Goal: Find specific page/section: Find specific page/section

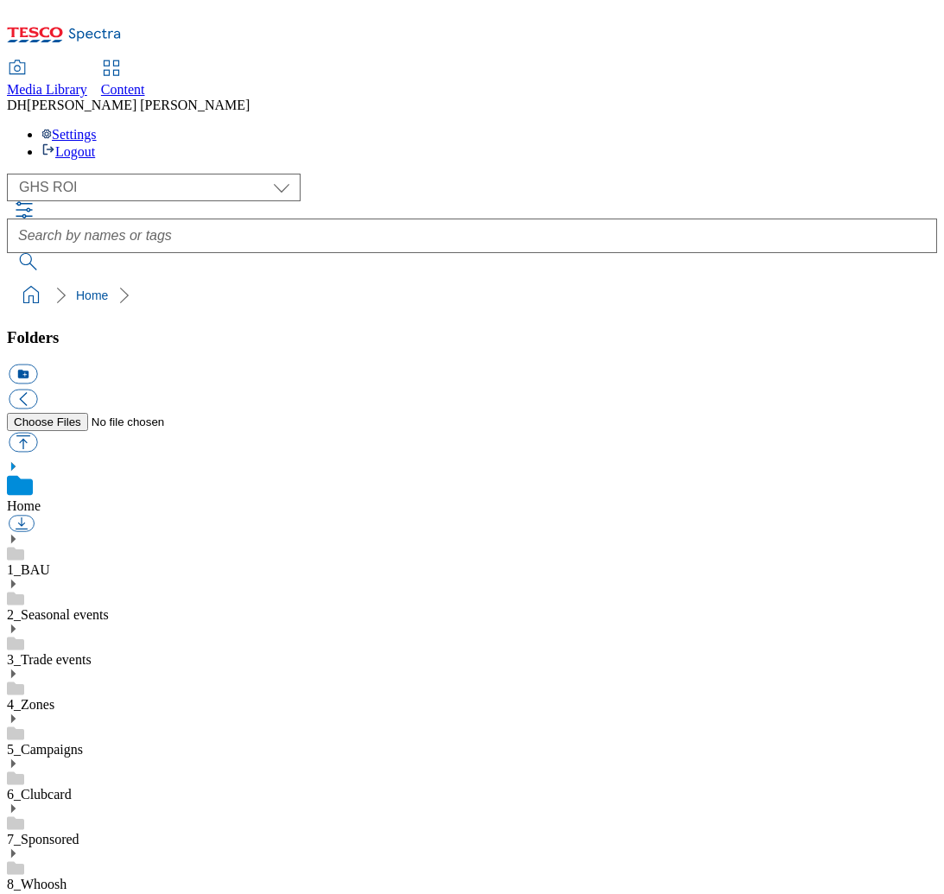
select select "flare-ghs-roi"
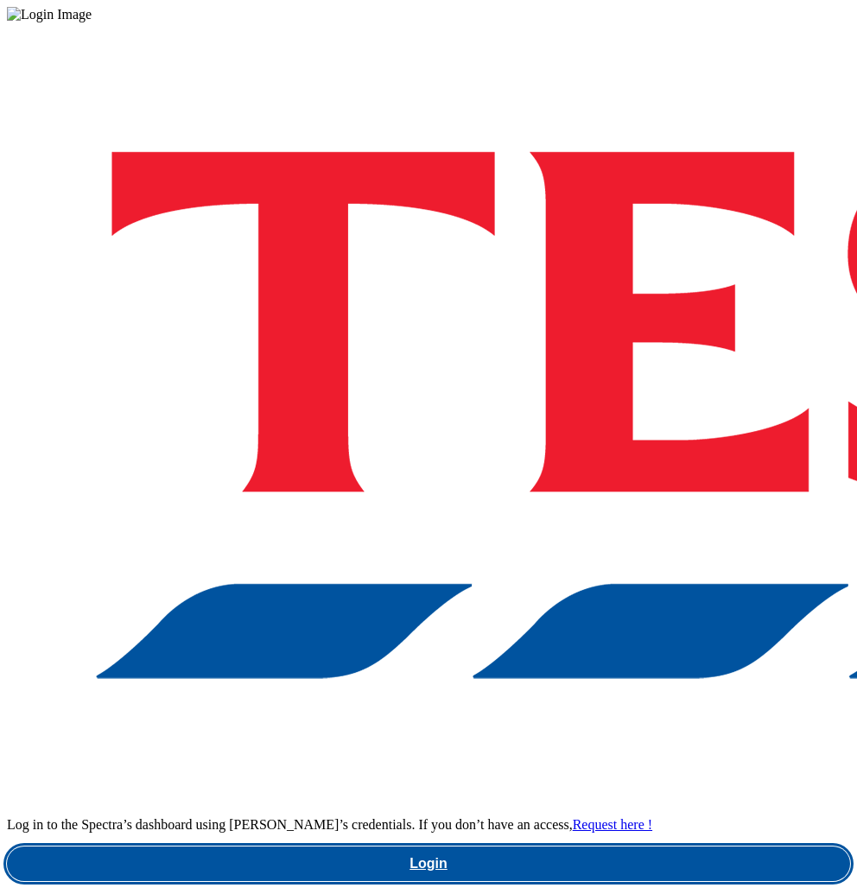
click at [476, 847] on link "Login" at bounding box center [428, 864] width 843 height 35
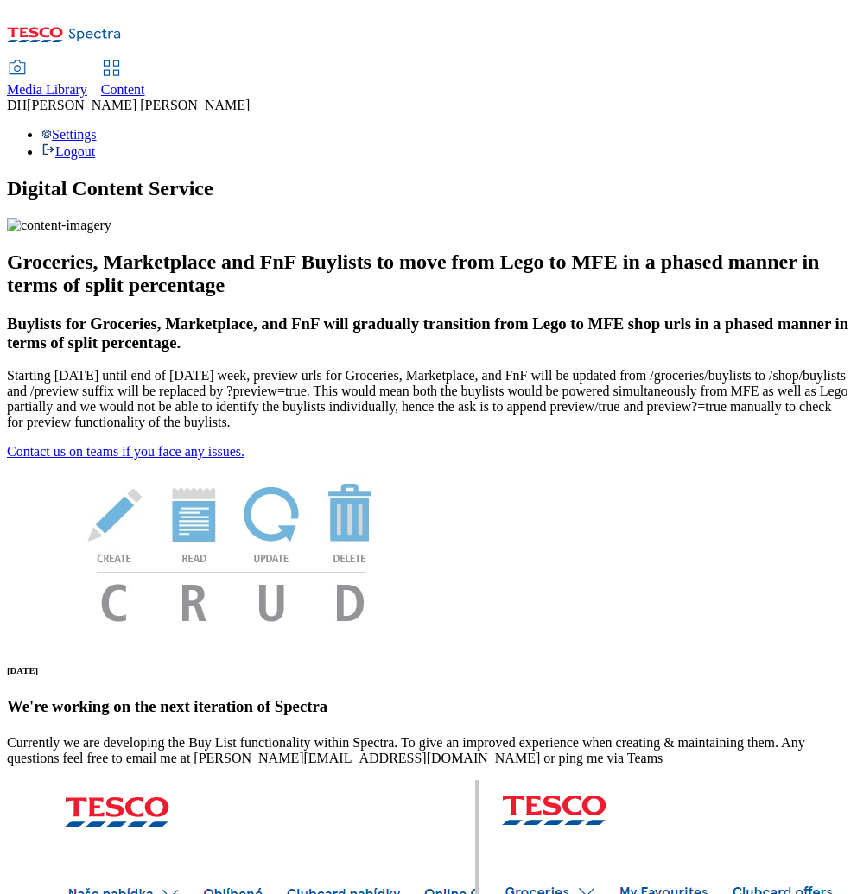
click at [7, 19] on div "Media Library Content DH [PERSON_NAME] Settings Logout" at bounding box center [428, 83] width 843 height 153
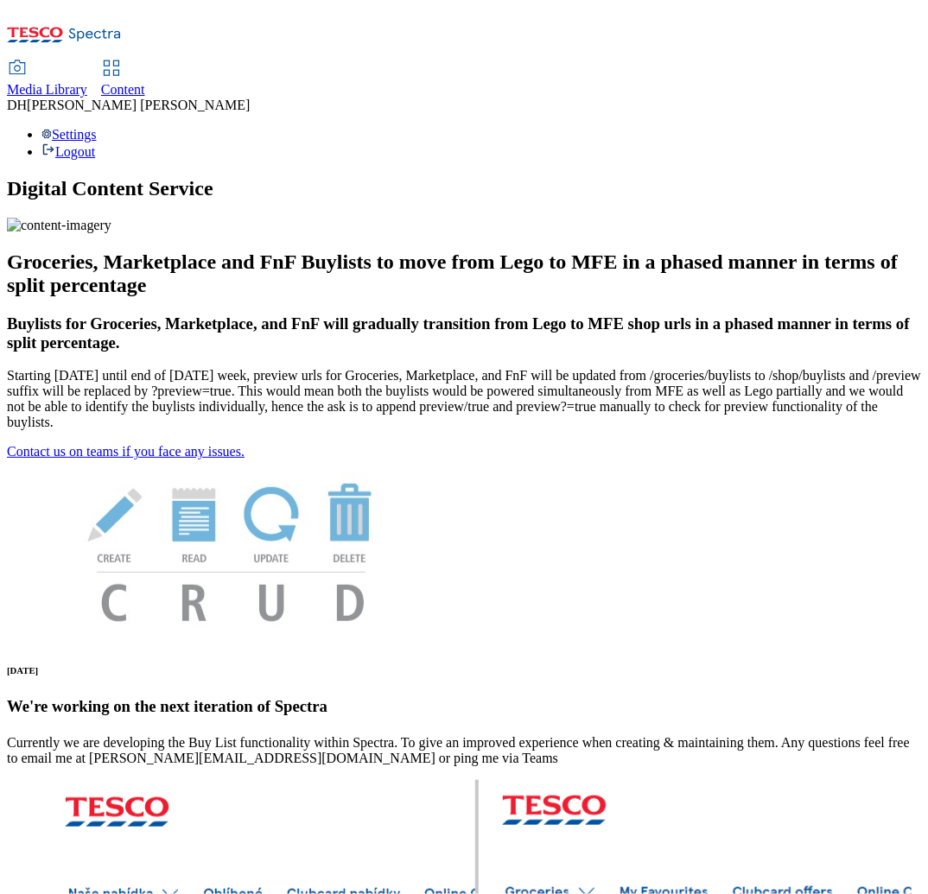
click at [87, 82] on span "Media Library" at bounding box center [47, 89] width 80 height 15
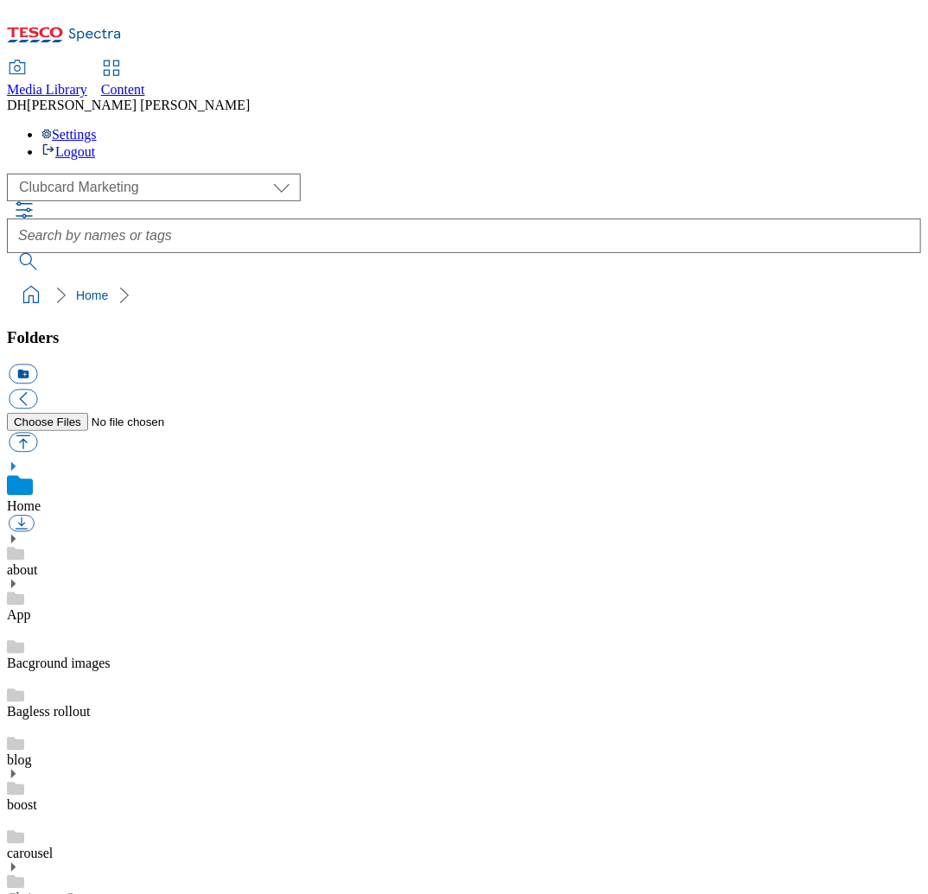
scroll to position [3, 0]
click at [122, 174] on select "Clubcard Marketing Demo Dotcom UK Emails GHS Marketing UK GHS Product UK GHS RO…" at bounding box center [154, 188] width 294 height 28
select select "flare-ghs-mktg"
click at [12, 174] on select "Clubcard Marketing Demo Dotcom UK Emails GHS Marketing UK GHS Product UK GHS RO…" at bounding box center [154, 188] width 294 height 28
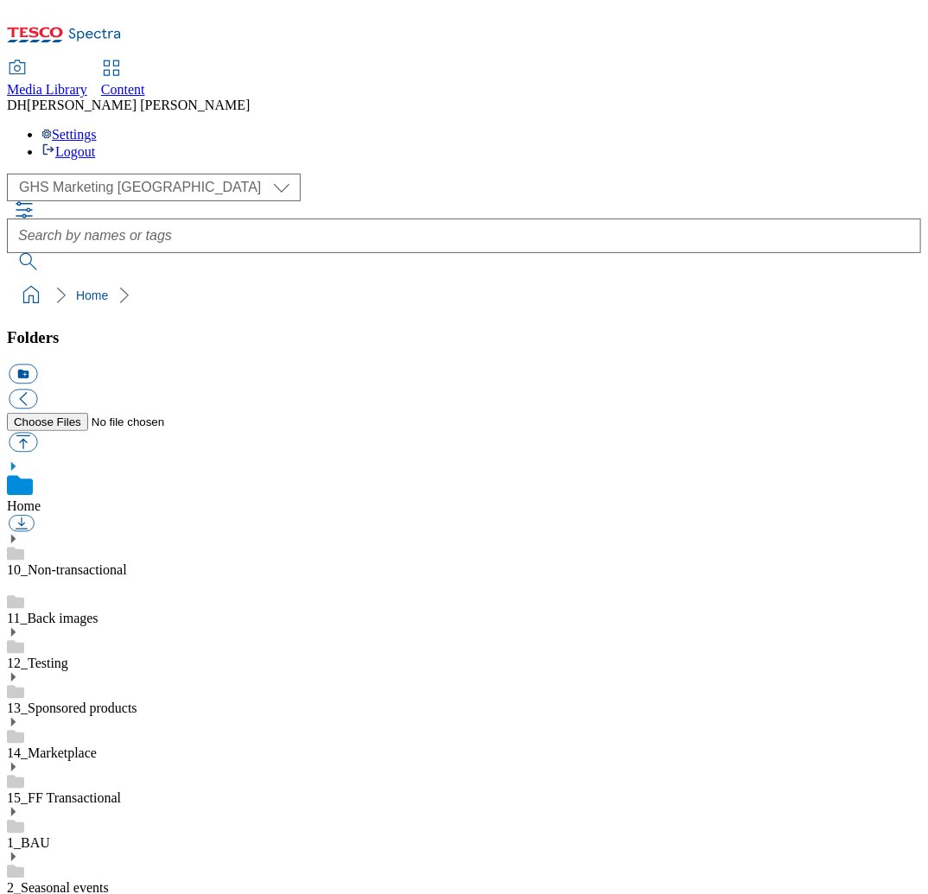
click at [19, 806] on icon at bounding box center [13, 812] width 12 height 12
drag, startPoint x: 58, startPoint y: 716, endPoint x: 113, endPoint y: 715, distance: 55.3
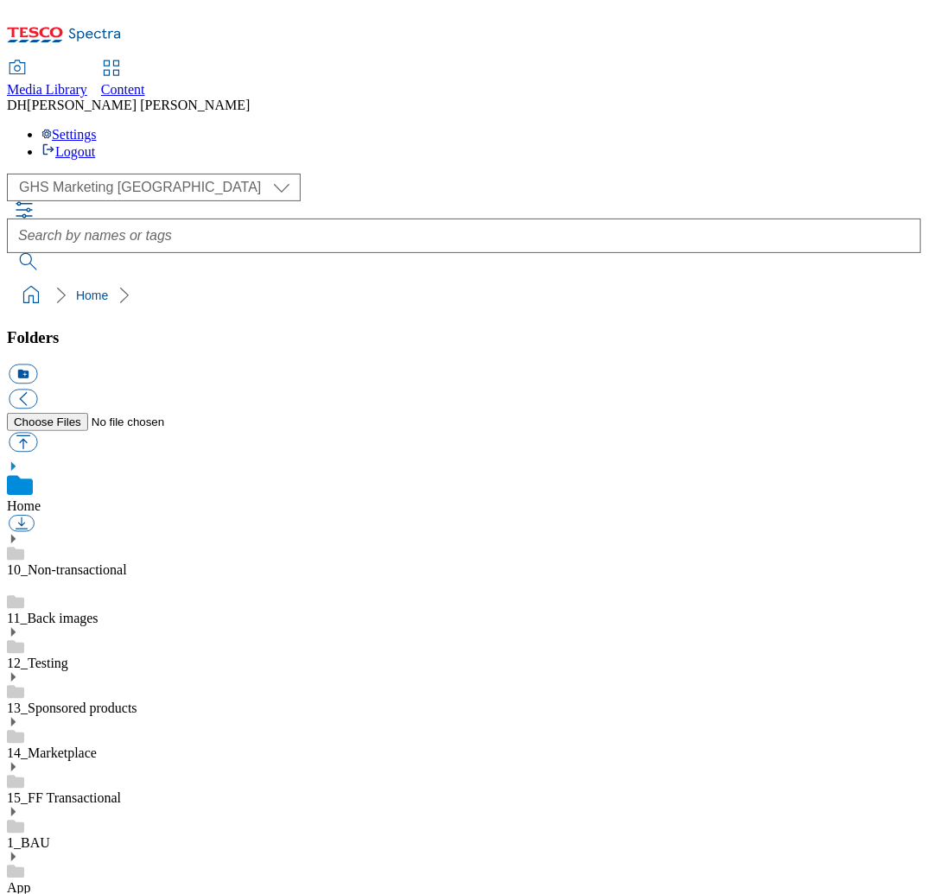
scroll to position [1334, 0]
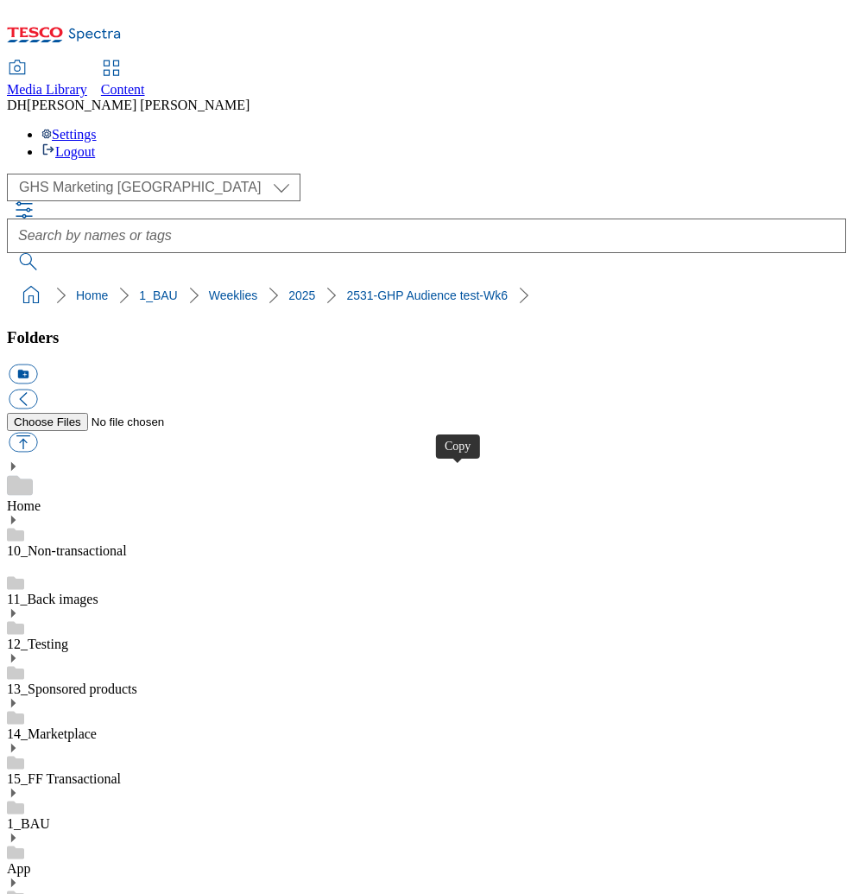
drag, startPoint x: 38, startPoint y: 812, endPoint x: 37, endPoint y: 784, distance: 27.7
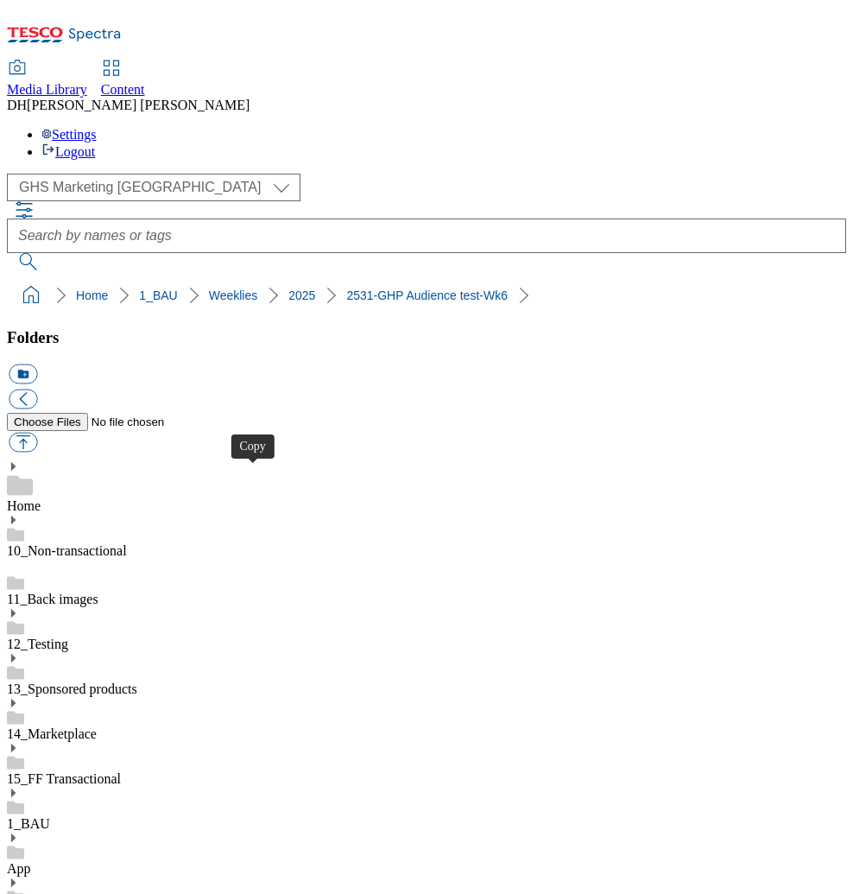
drag, startPoint x: 257, startPoint y: 479, endPoint x: 254, endPoint y: 460, distance: 18.5
